Goal: Task Accomplishment & Management: Use online tool/utility

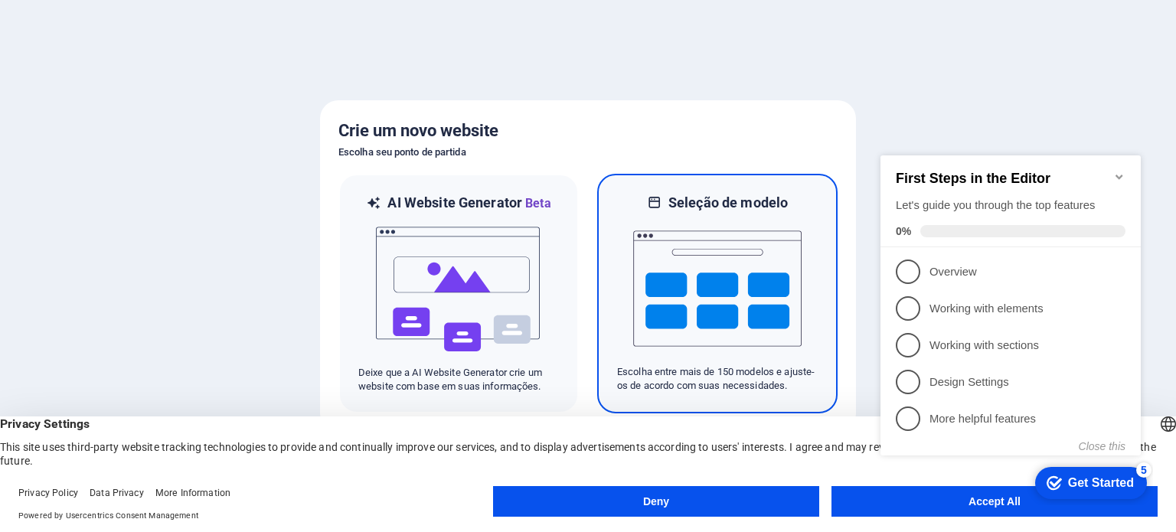
click at [703, 286] on img at bounding box center [717, 288] width 168 height 153
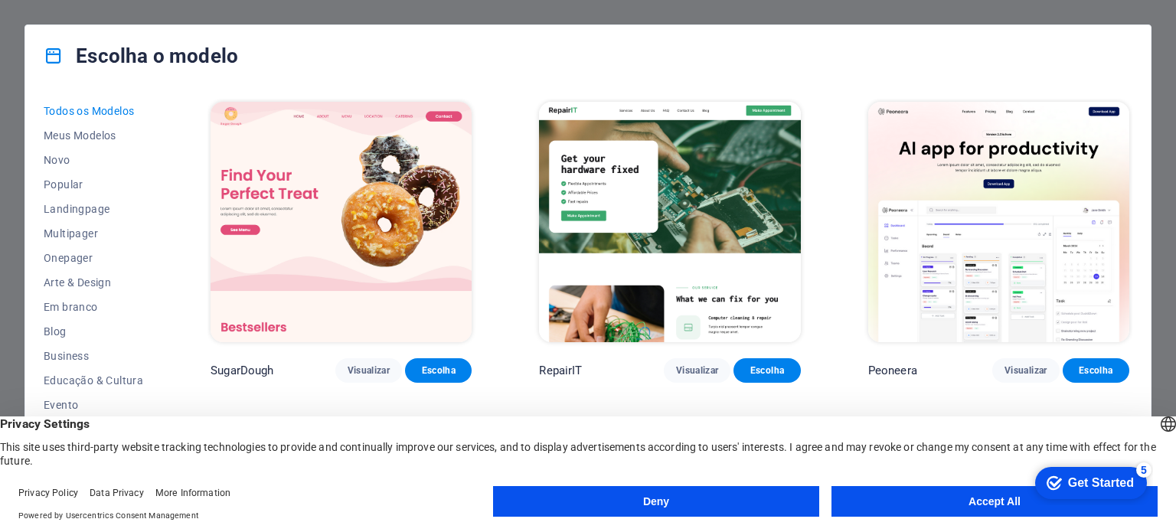
click at [932, 507] on button "Accept All" at bounding box center [994, 501] width 326 height 31
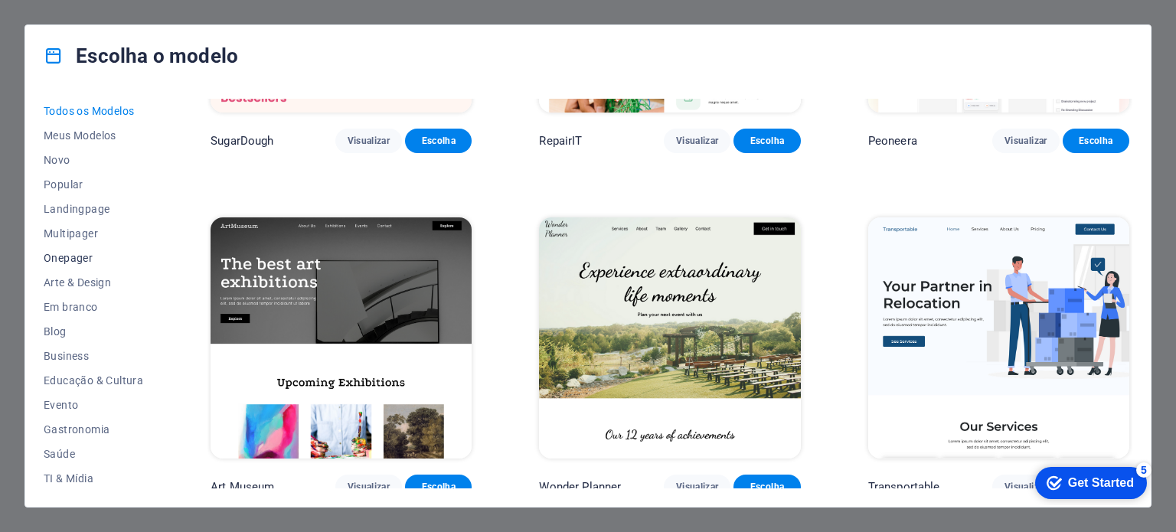
click at [73, 258] on span "Onepager" at bounding box center [93, 258] width 99 height 12
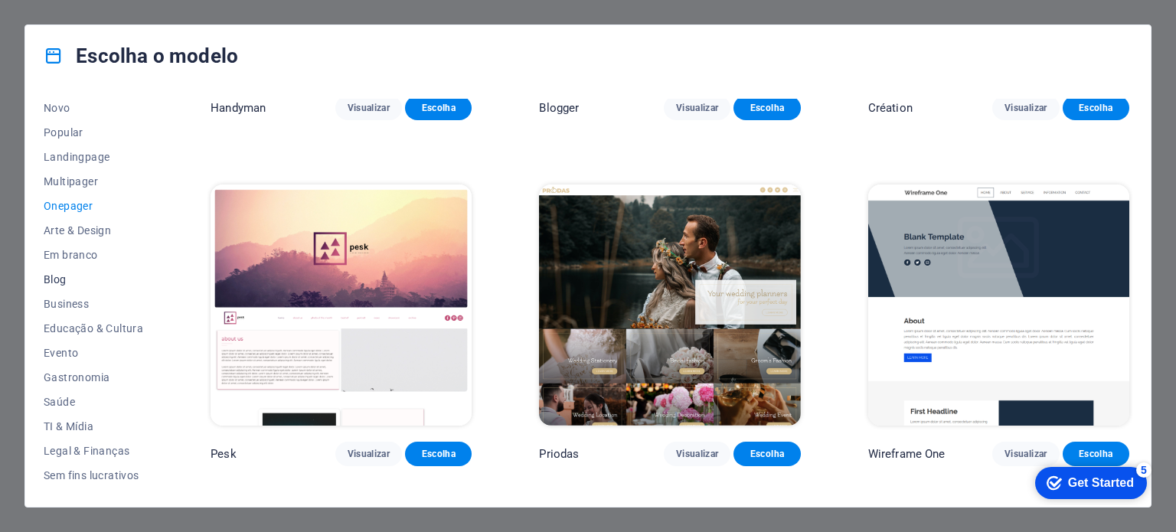
scroll to position [77, 0]
click at [61, 201] on span "Arte & Design" at bounding box center [93, 206] width 99 height 12
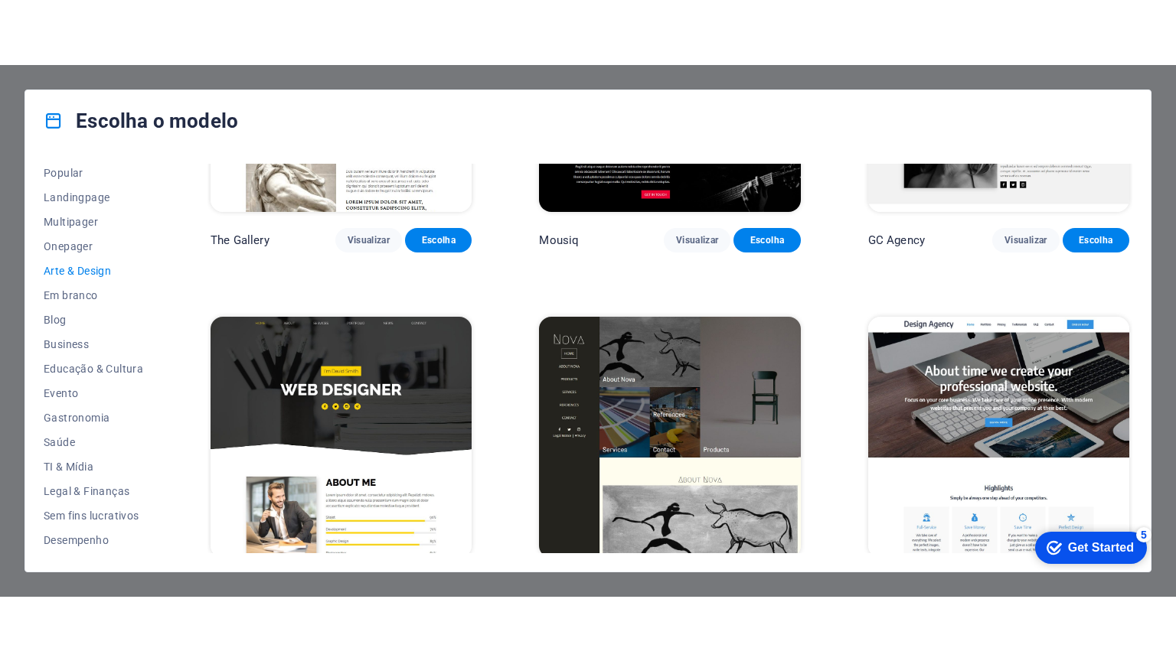
scroll to position [918, 0]
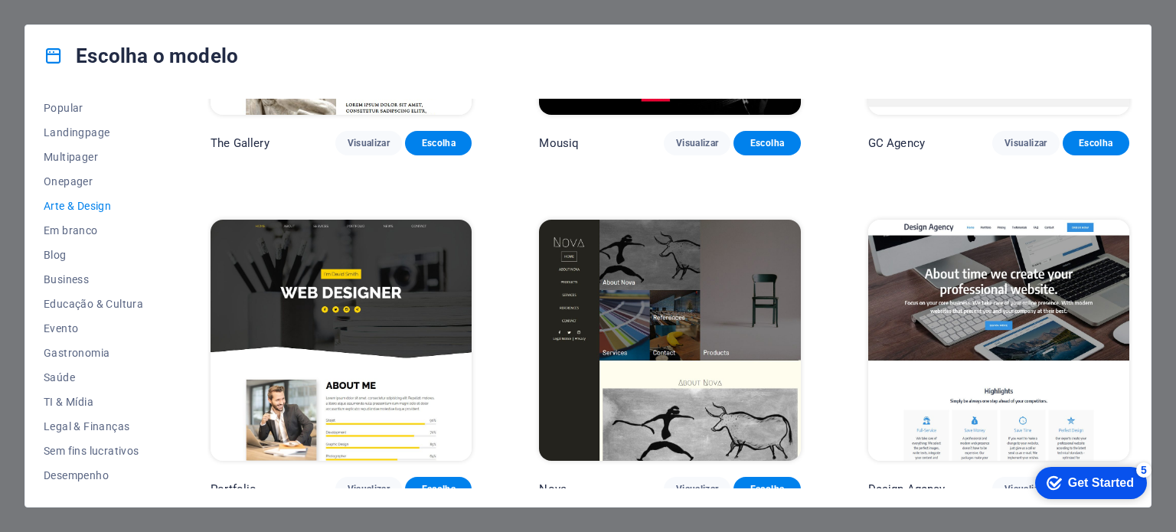
click at [387, 298] on img at bounding box center [340, 340] width 261 height 240
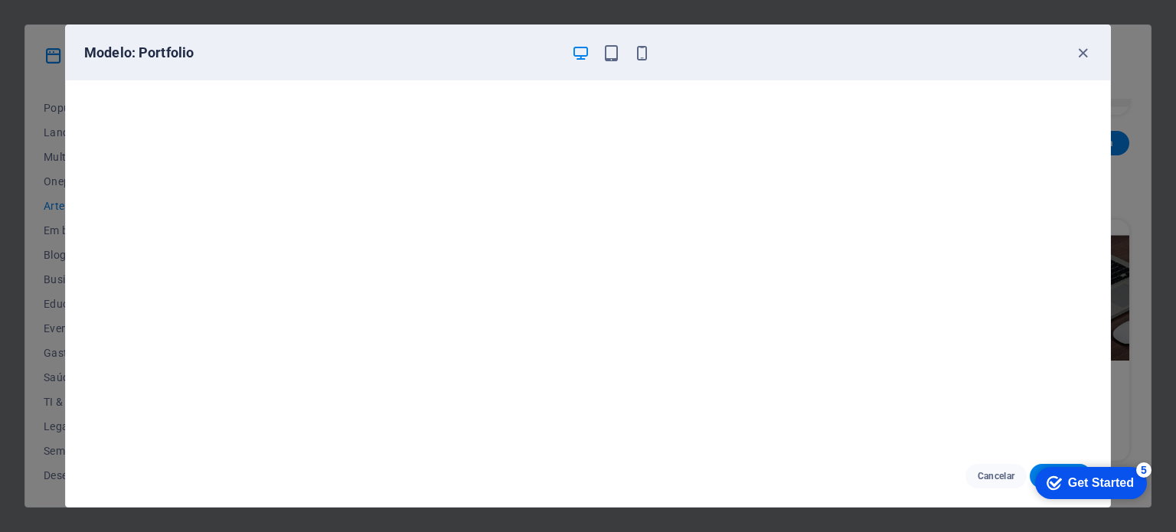
click at [1148, 465] on div "5" at bounding box center [1143, 469] width 15 height 15
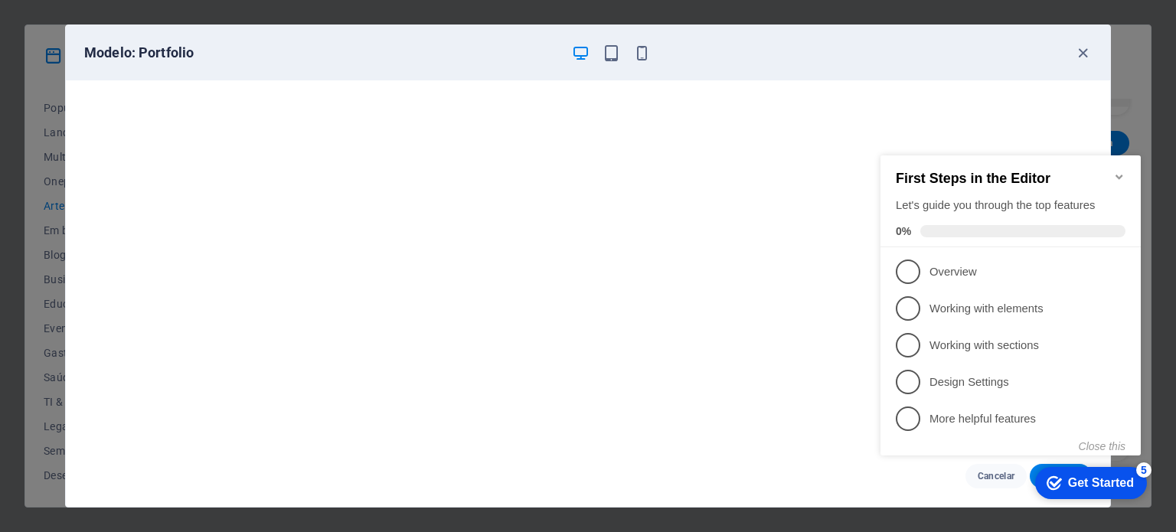
click at [1127, 164] on div "First Steps in the Editor Let's guide you through the top features 0%" at bounding box center [1010, 201] width 260 height 92
click at [1133, 165] on div "First Steps in the Editor Let's guide you through the top features 0%" at bounding box center [1010, 201] width 260 height 92
click at [1121, 171] on icon "Minimize checklist" at bounding box center [1119, 177] width 12 height 12
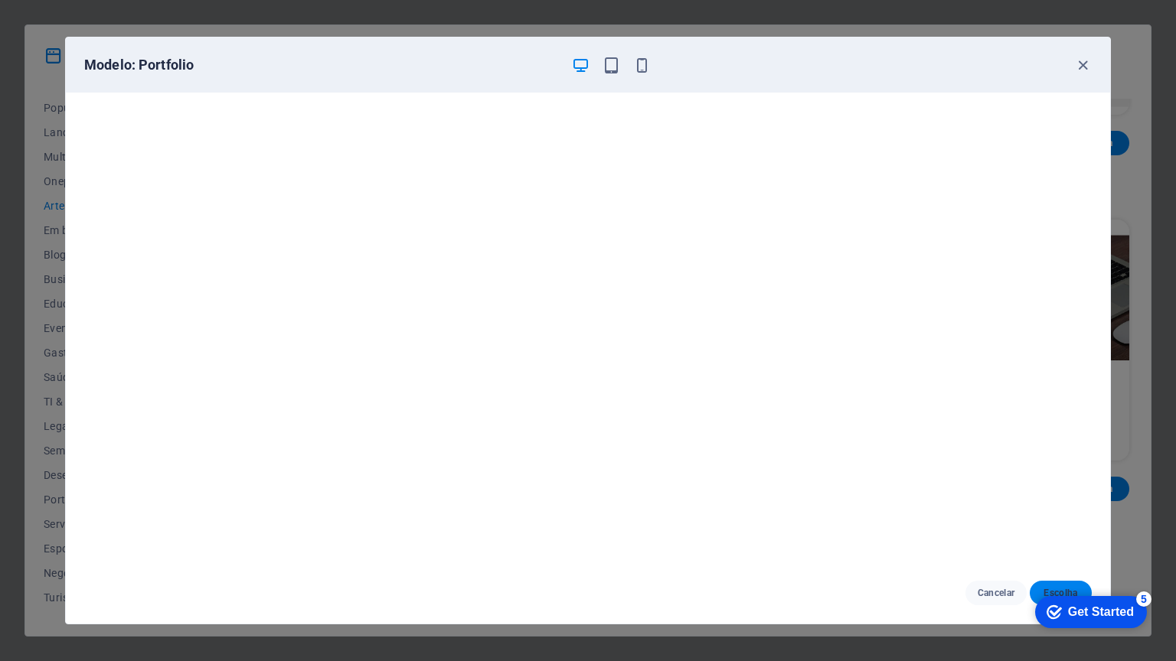
click at [1065, 531] on button "Escolha" at bounding box center [1060, 593] width 62 height 24
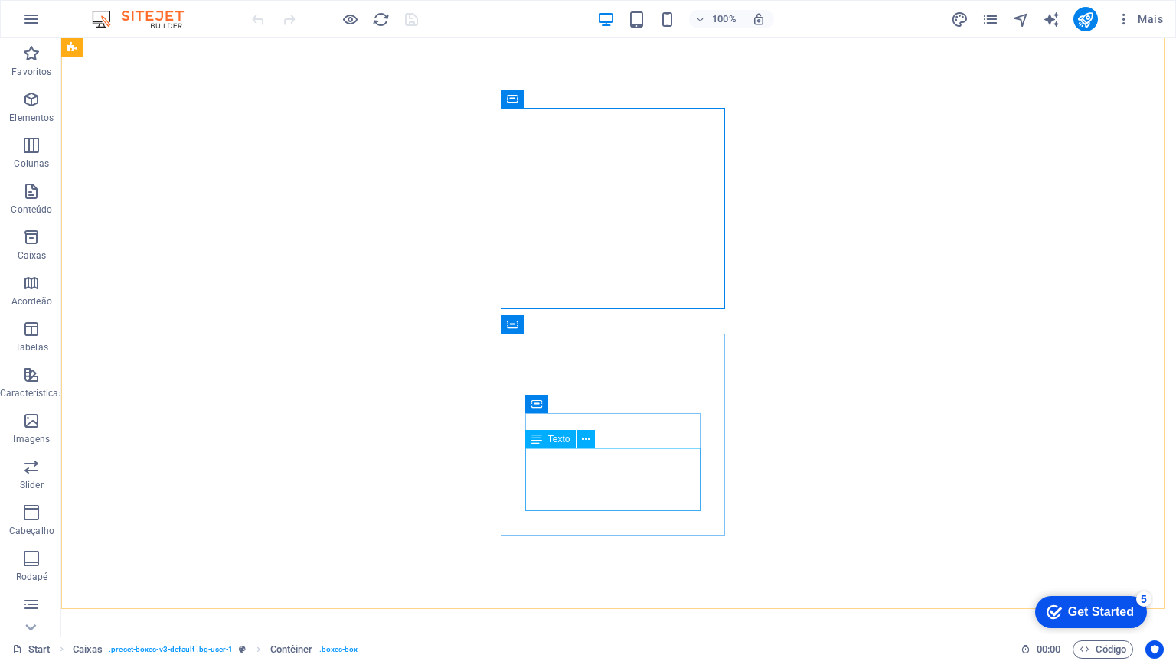
click at [558, 445] on div "Texto" at bounding box center [550, 439] width 51 height 18
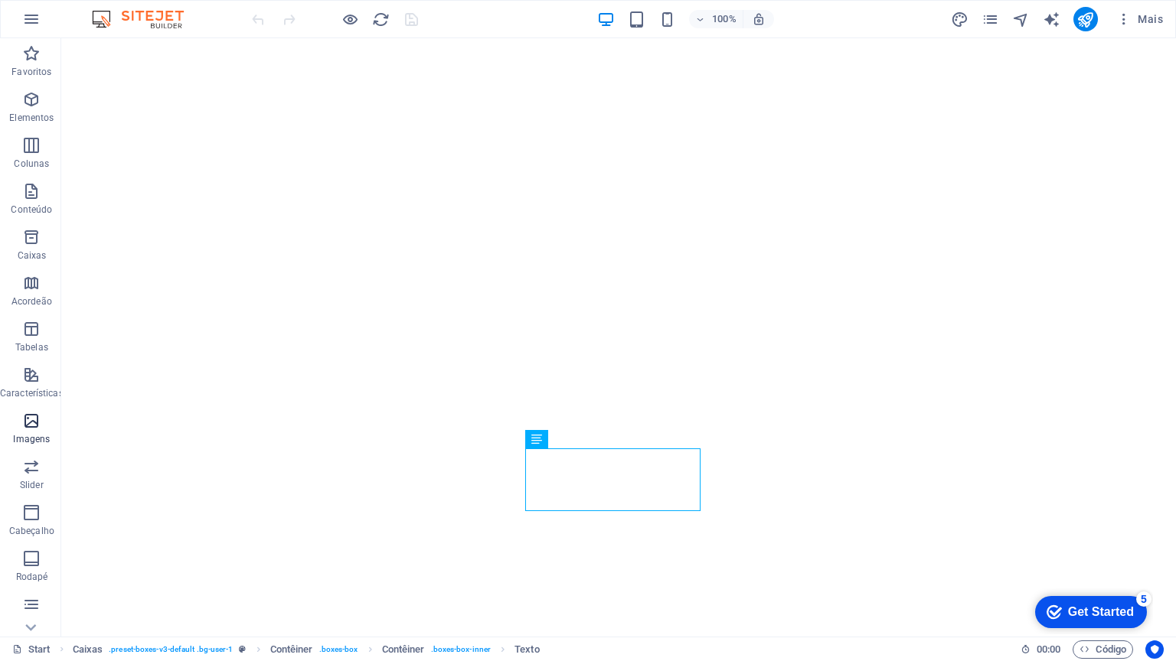
click at [31, 424] on icon "button" at bounding box center [31, 421] width 18 height 18
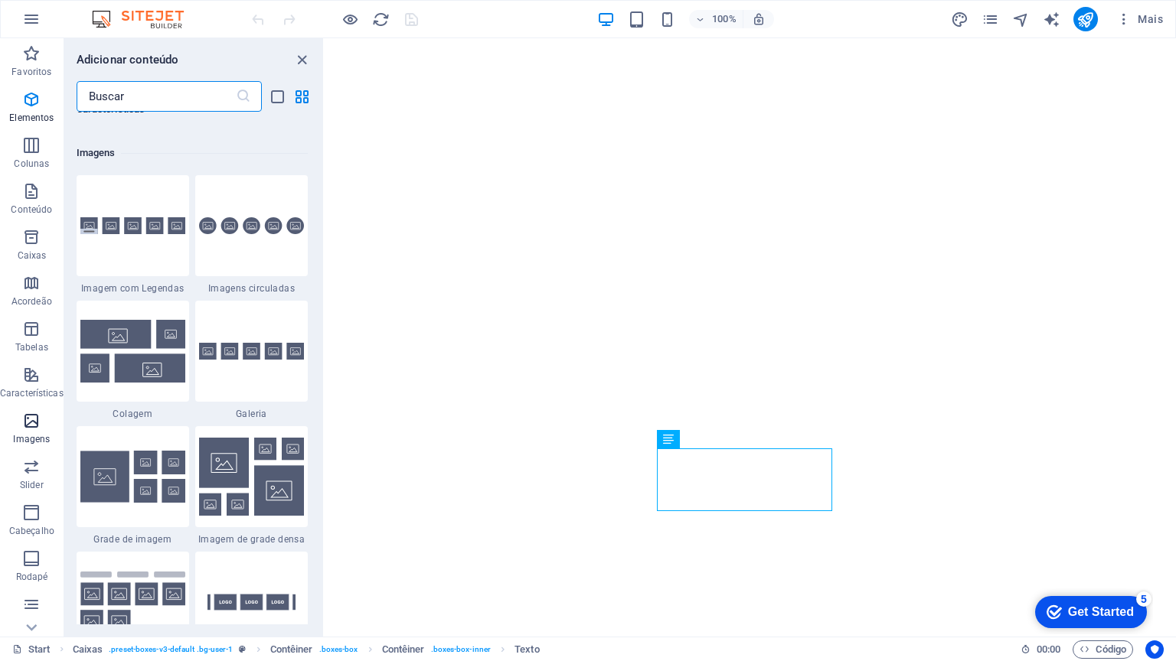
scroll to position [7761, 0]
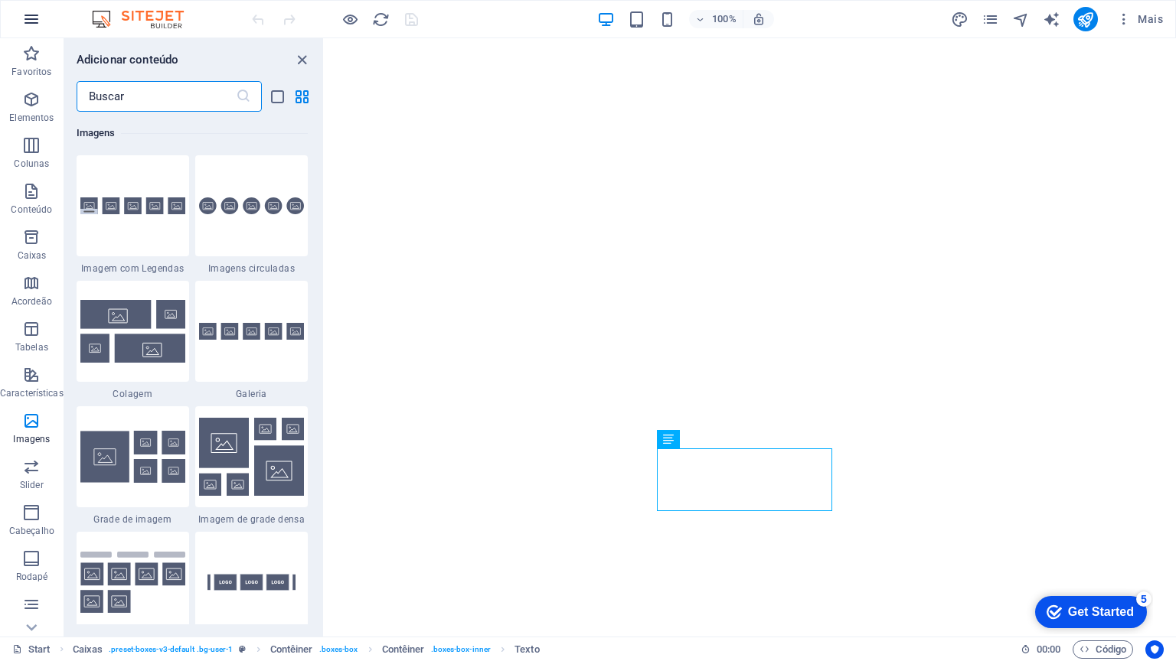
click at [31, 21] on icon "button" at bounding box center [31, 19] width 18 height 18
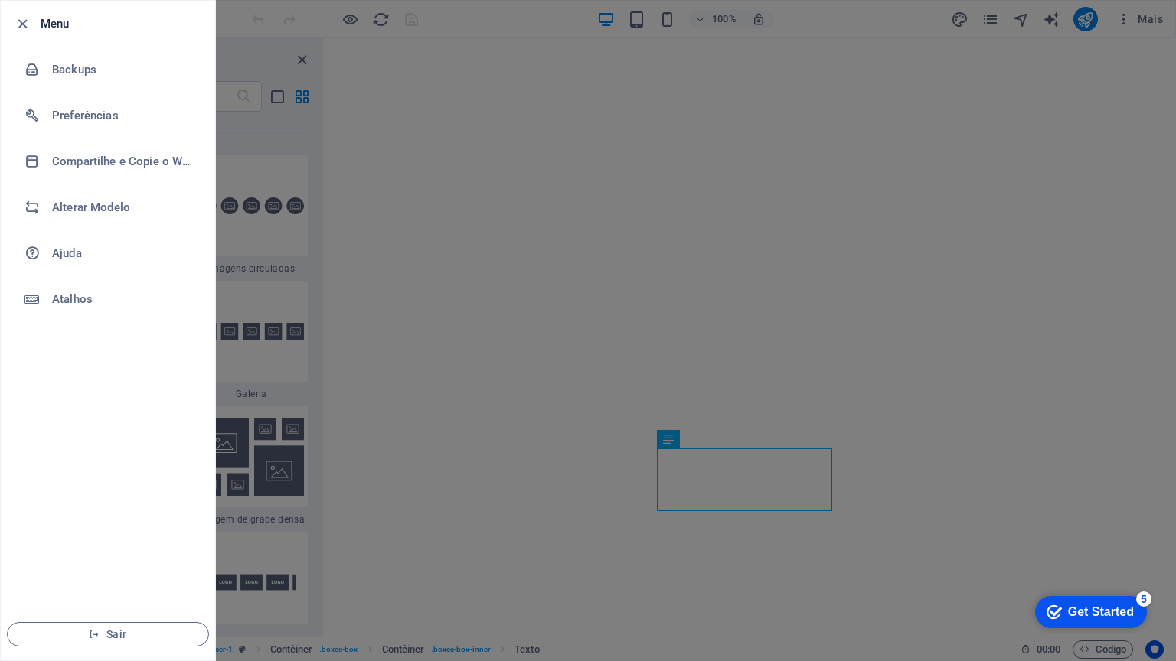
click at [52, 23] on h6 "Menu" at bounding box center [122, 24] width 162 height 18
click at [109, 622] on button "Sair" at bounding box center [108, 634] width 202 height 24
